Goal: Transaction & Acquisition: Purchase product/service

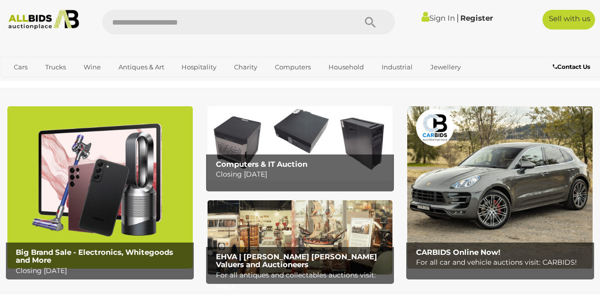
click at [155, 29] on input "text" at bounding box center [224, 22] width 244 height 25
type input "*******"
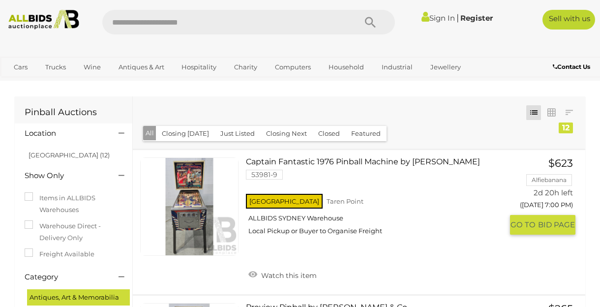
click at [307, 161] on link "Captain Fantastic 1976 Pinball Machine by Bally 53981-9 NSW Taren Point" at bounding box center [378, 199] width 250 height 85
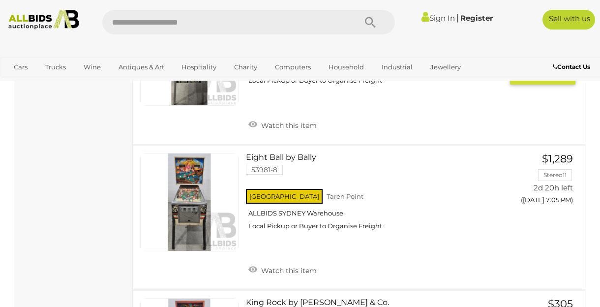
scroll to position [742, 0]
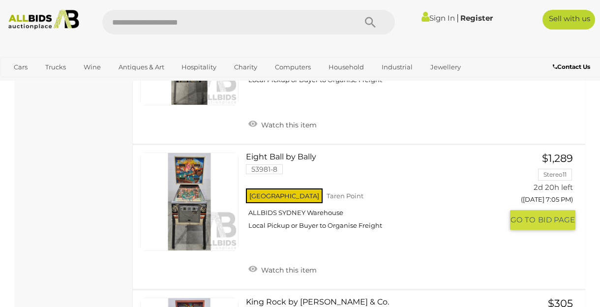
click at [288, 156] on link "Eight Ball by Bally 53981-8 NSW Taren Point ALLBIDS SYDNEY Warehouse" at bounding box center [378, 195] width 250 height 85
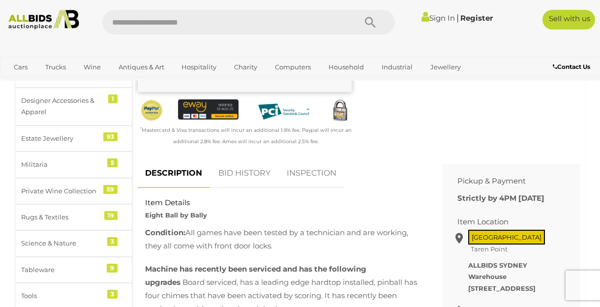
scroll to position [383, 0]
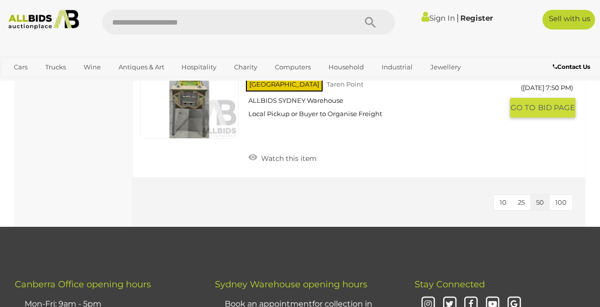
scroll to position [1725, 0]
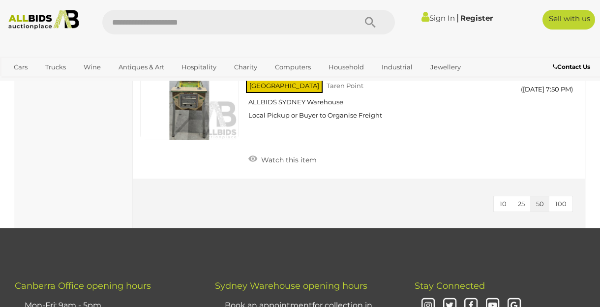
click at [564, 200] on span "100" at bounding box center [561, 204] width 11 height 8
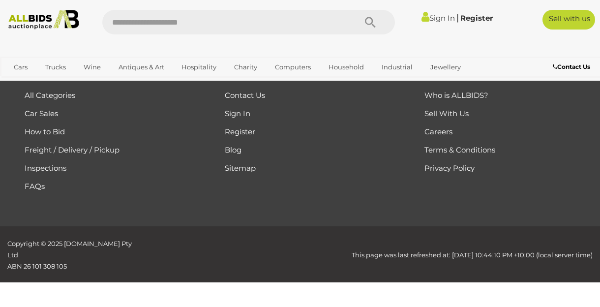
scroll to position [0, 0]
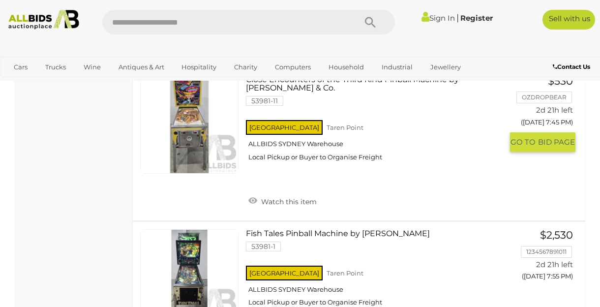
scroll to position [457, 0]
